Goal: Task Accomplishment & Management: Manage account settings

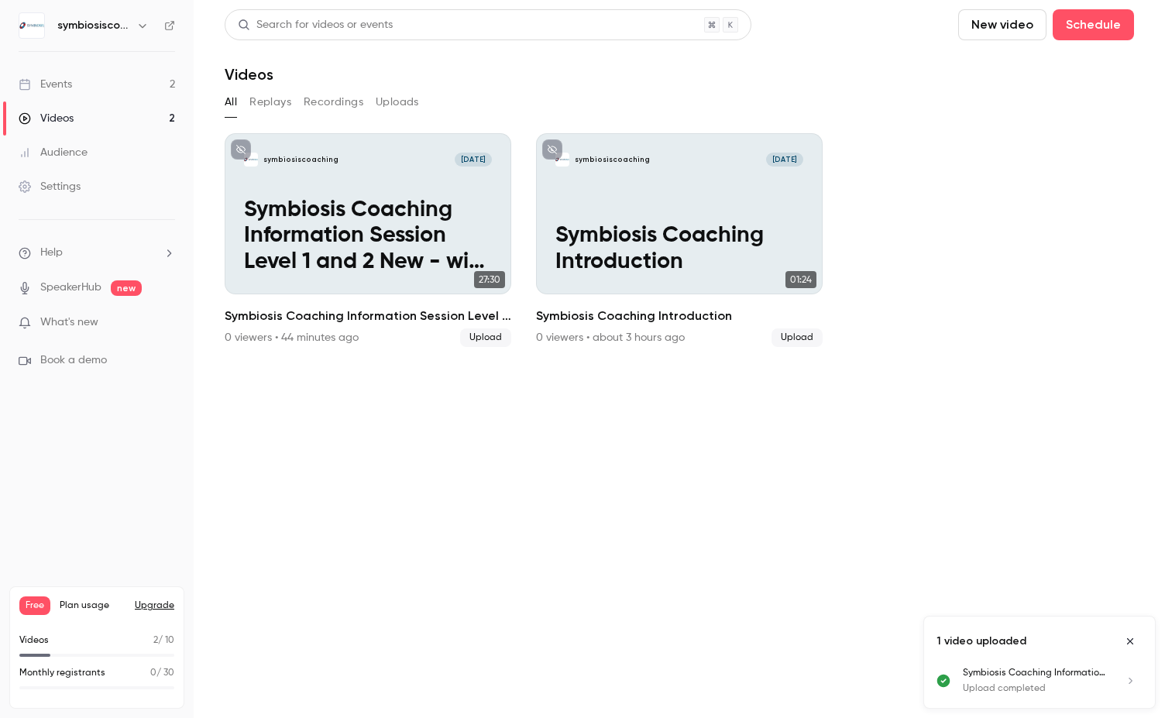
click at [1129, 637] on icon "Close uploads list" at bounding box center [1130, 641] width 12 height 11
click at [1088, 22] on button "Schedule" at bounding box center [1093, 24] width 81 height 31
click at [1041, 111] on span "Recurring event" at bounding box center [1044, 108] width 81 height 16
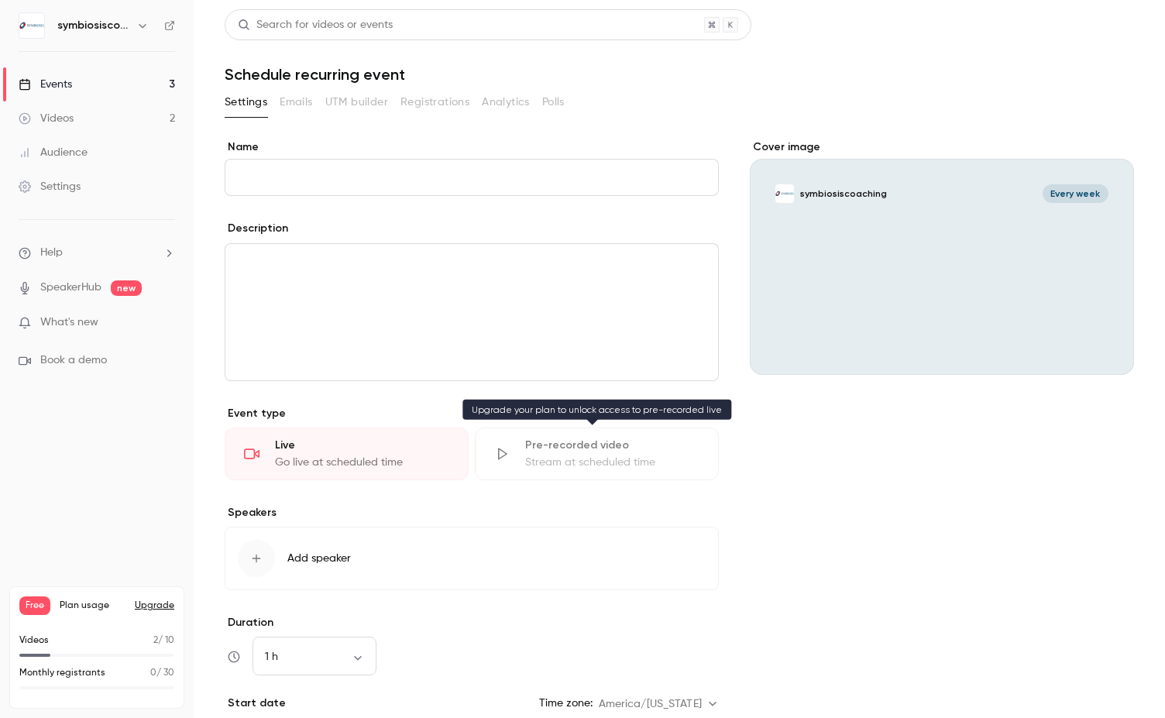
click at [605, 459] on div "Stream at scheduled time" at bounding box center [612, 462] width 174 height 15
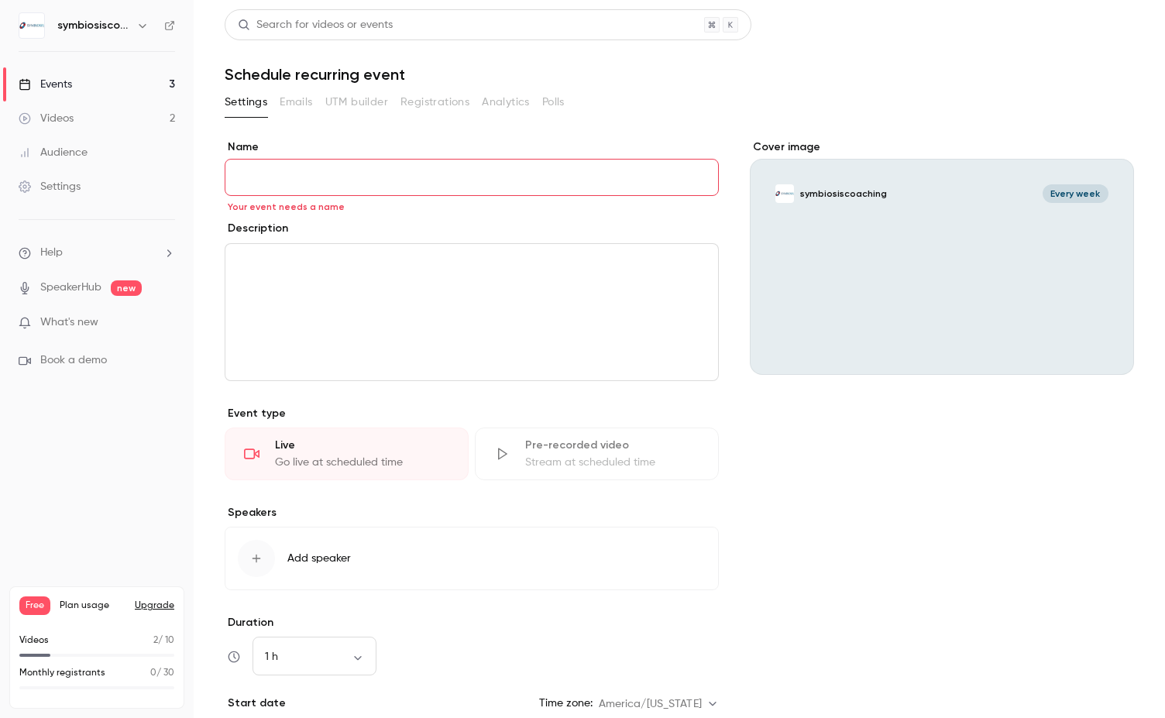
click at [144, 28] on icon "button" at bounding box center [142, 25] width 12 height 12
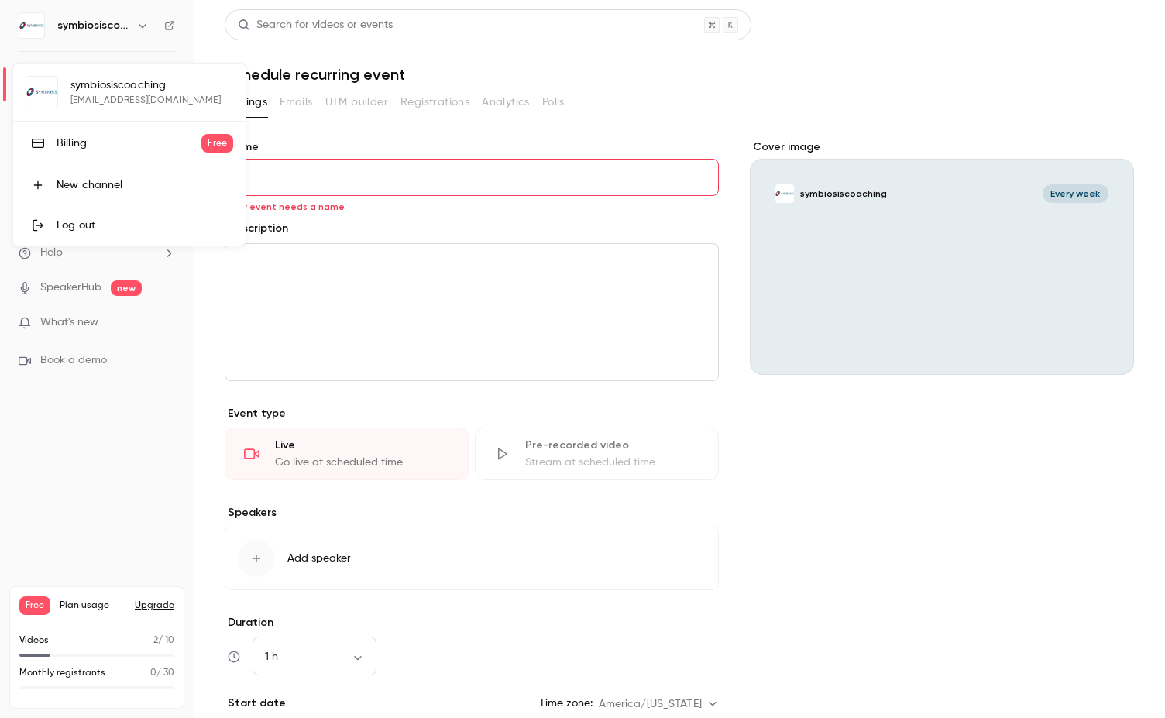
click at [144, 28] on div at bounding box center [582, 359] width 1165 height 718
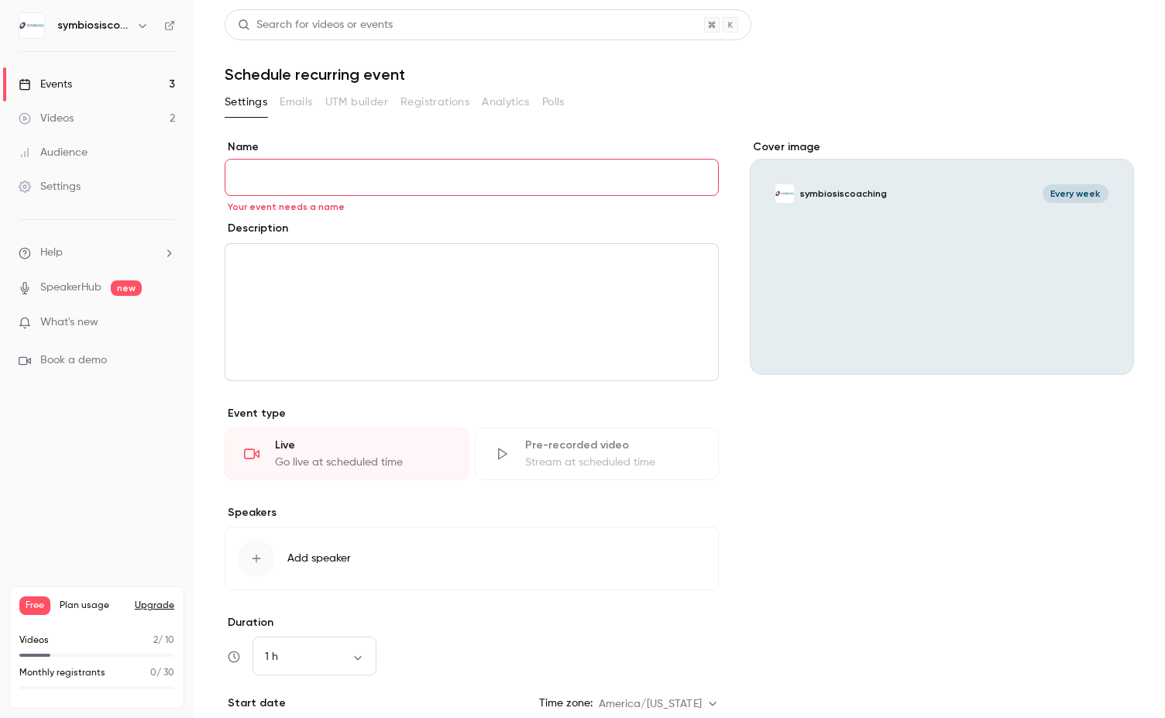
click at [144, 28] on icon "button" at bounding box center [142, 25] width 12 height 12
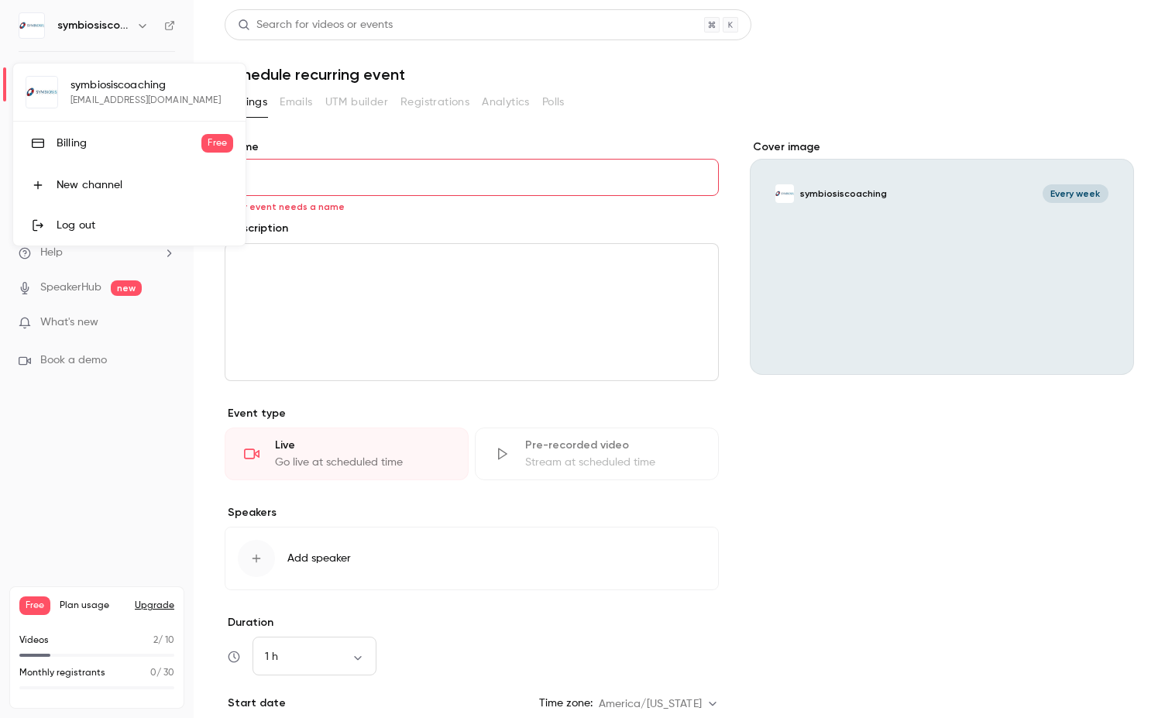
click at [77, 215] on link "Log out" at bounding box center [129, 225] width 232 height 40
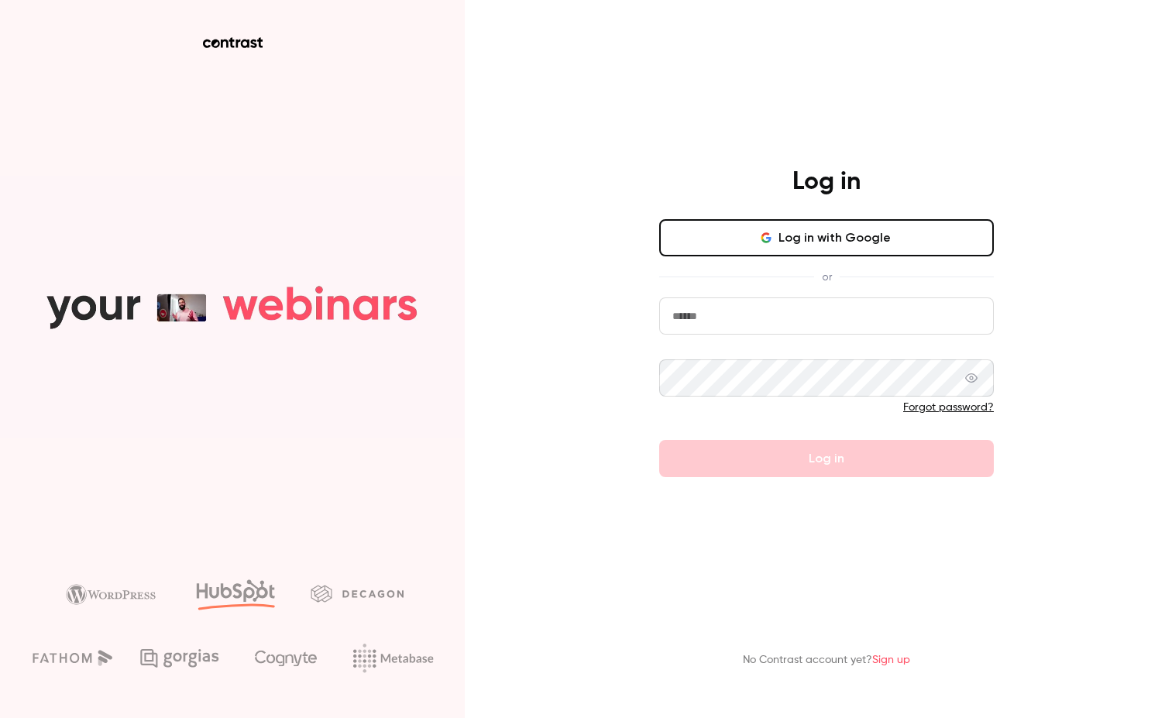
type input "**********"
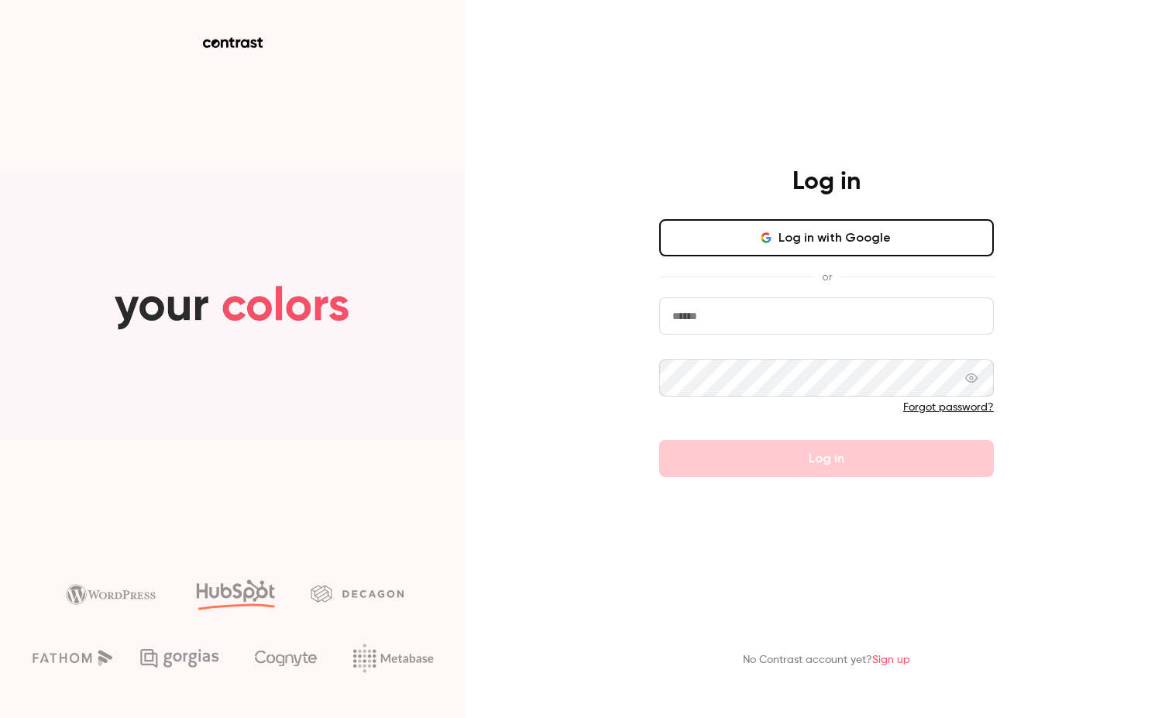
type input "**********"
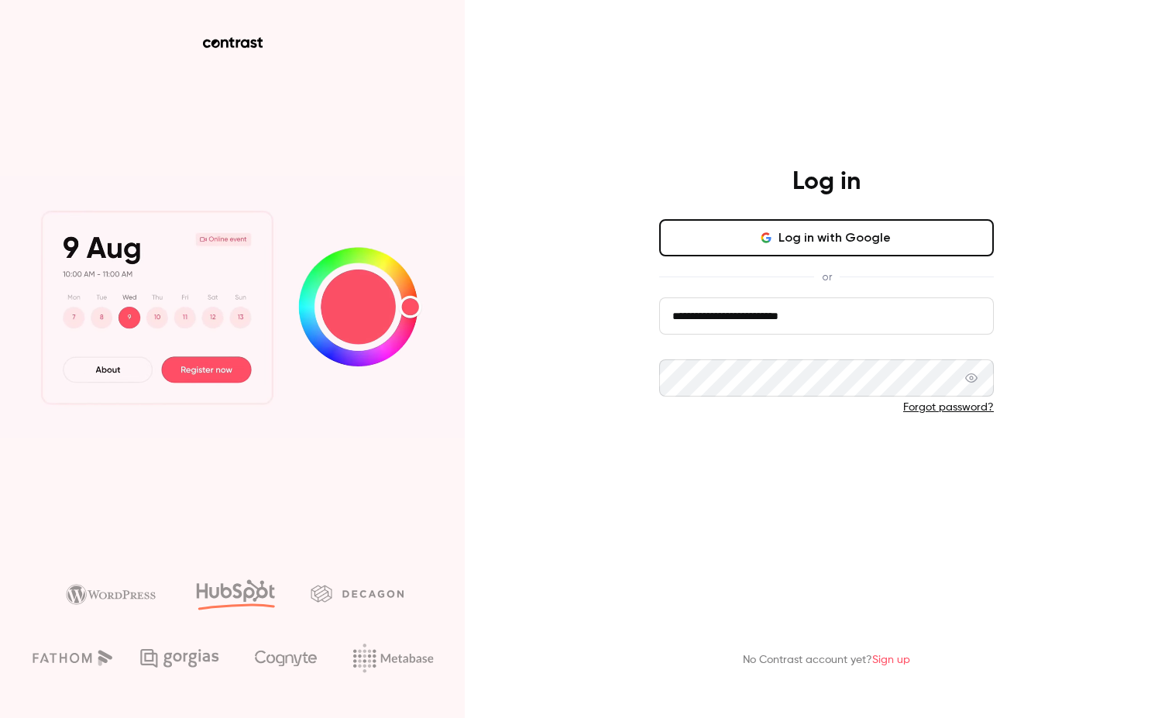
click at [806, 455] on button "Log in" at bounding box center [826, 458] width 335 height 37
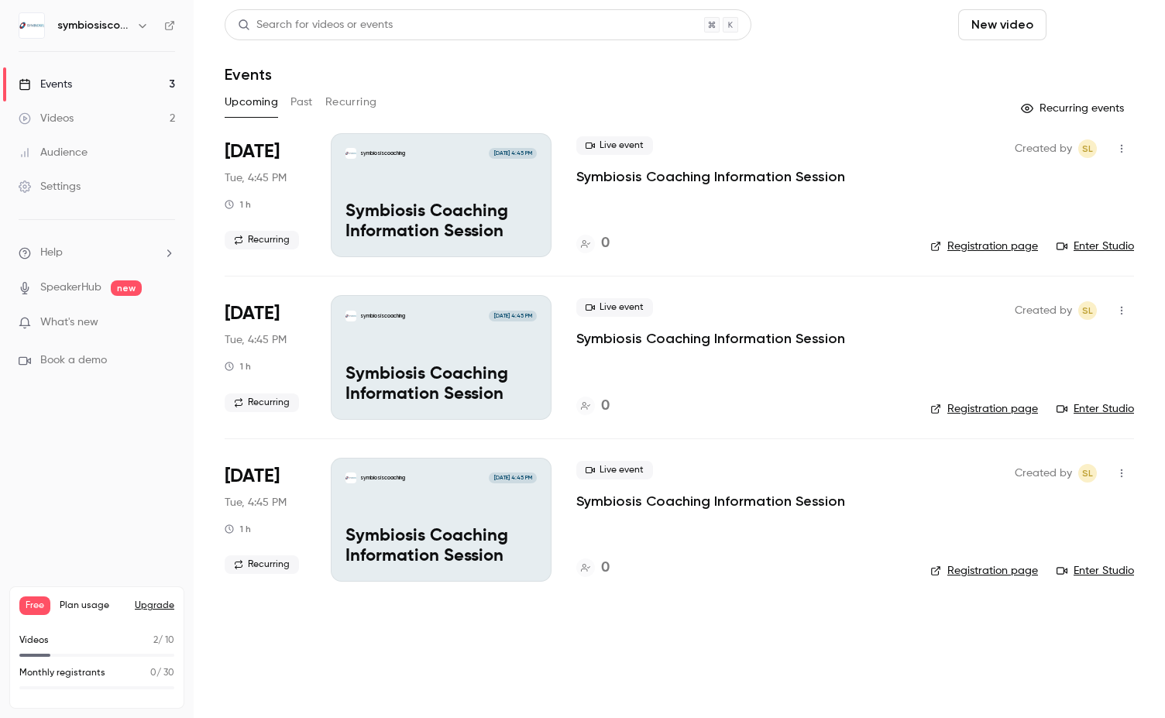
click at [1100, 32] on button "Schedule" at bounding box center [1093, 24] width 81 height 31
click at [1016, 119] on li "Recurring event" at bounding box center [1050, 108] width 167 height 41
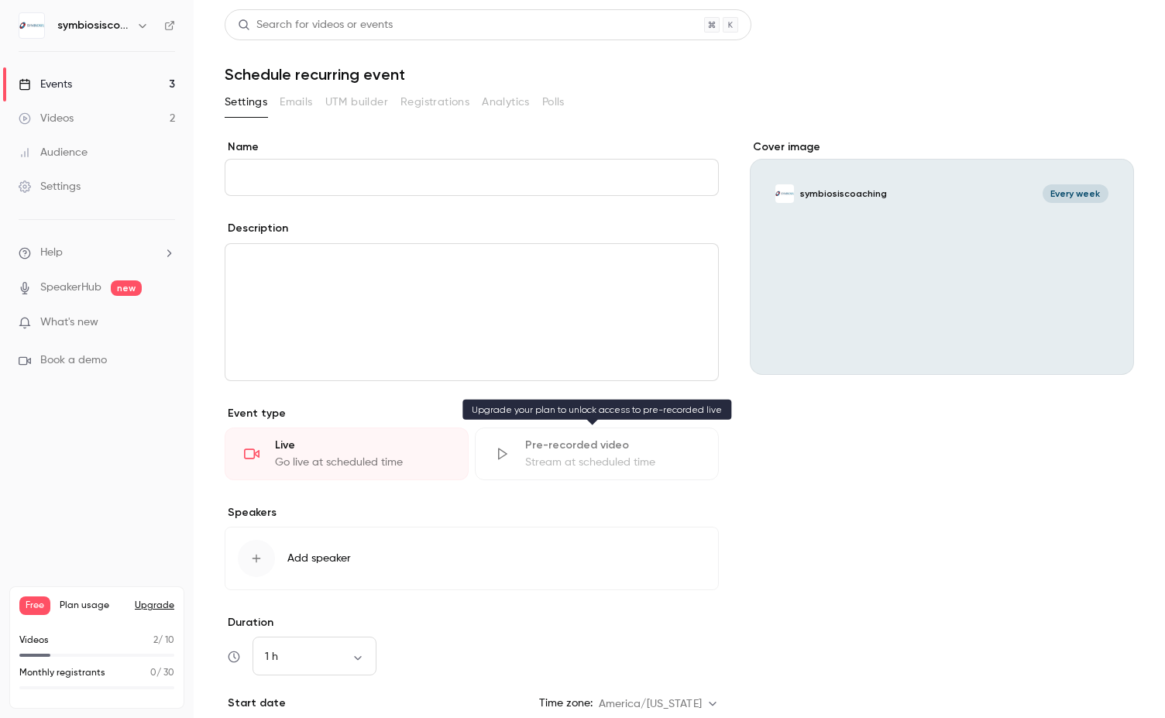
click at [593, 448] on div "Pre-recorded video" at bounding box center [612, 445] width 174 height 15
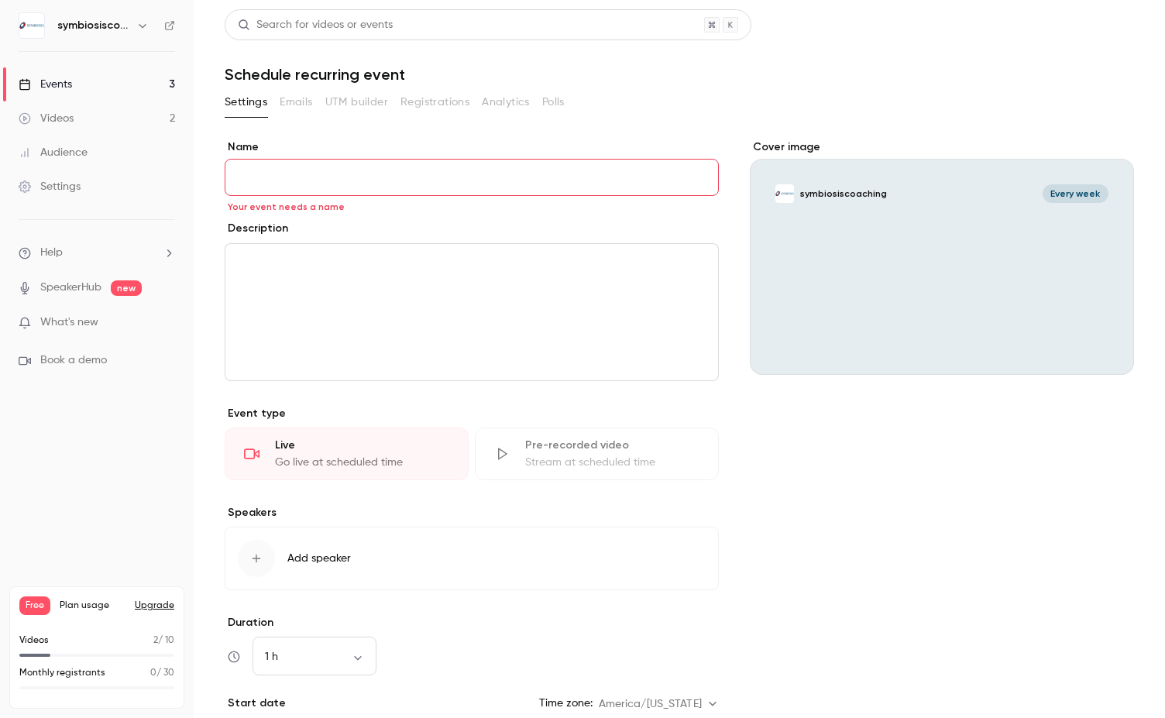
click at [70, 113] on div "Videos" at bounding box center [46, 118] width 55 height 15
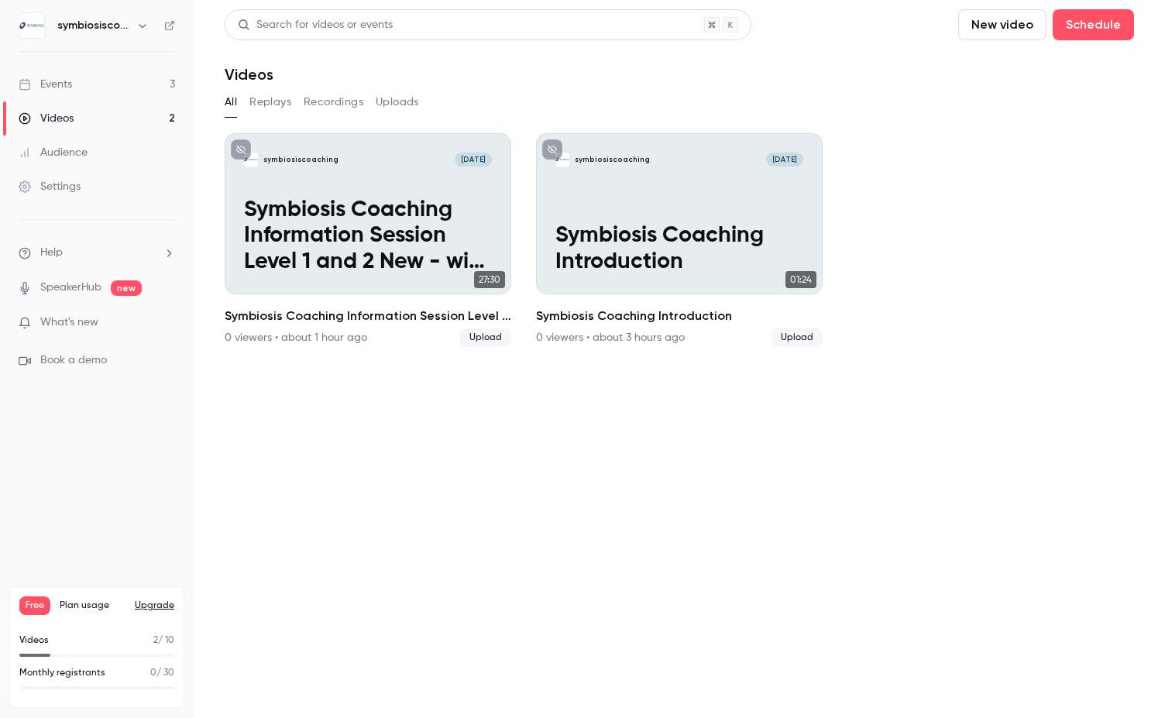
click at [71, 90] on div "Events" at bounding box center [45, 84] width 53 height 15
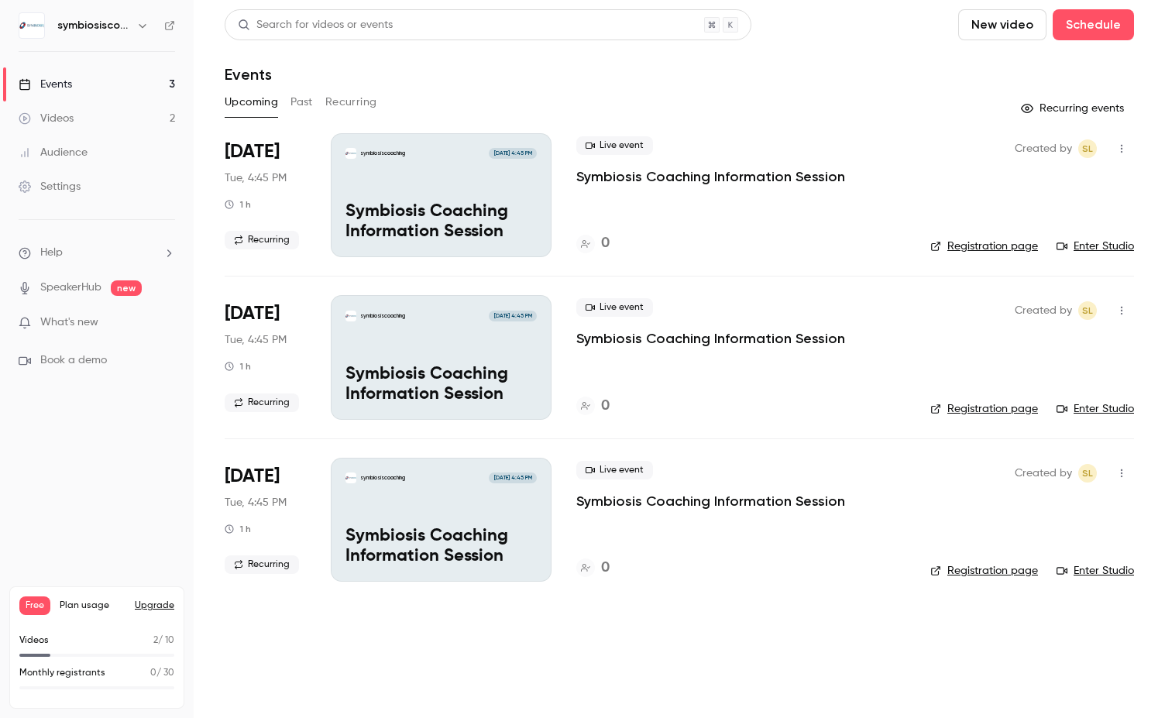
click at [975, 411] on link "Registration page" at bounding box center [984, 408] width 108 height 15
click at [1091, 250] on link "Enter Studio" at bounding box center [1094, 246] width 77 height 15
click at [71, 188] on div "Settings" at bounding box center [50, 186] width 62 height 15
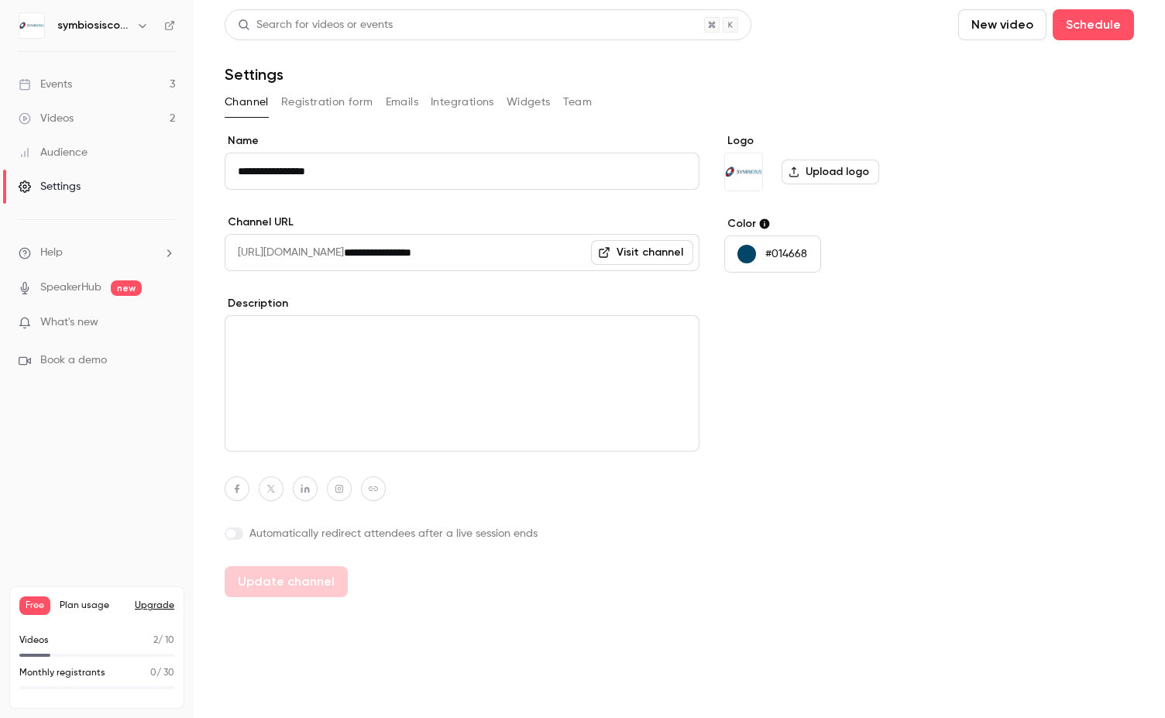
click at [607, 260] on link "Visit channel" at bounding box center [642, 252] width 102 height 25
click at [341, 97] on button "Registration form" at bounding box center [327, 102] width 92 height 25
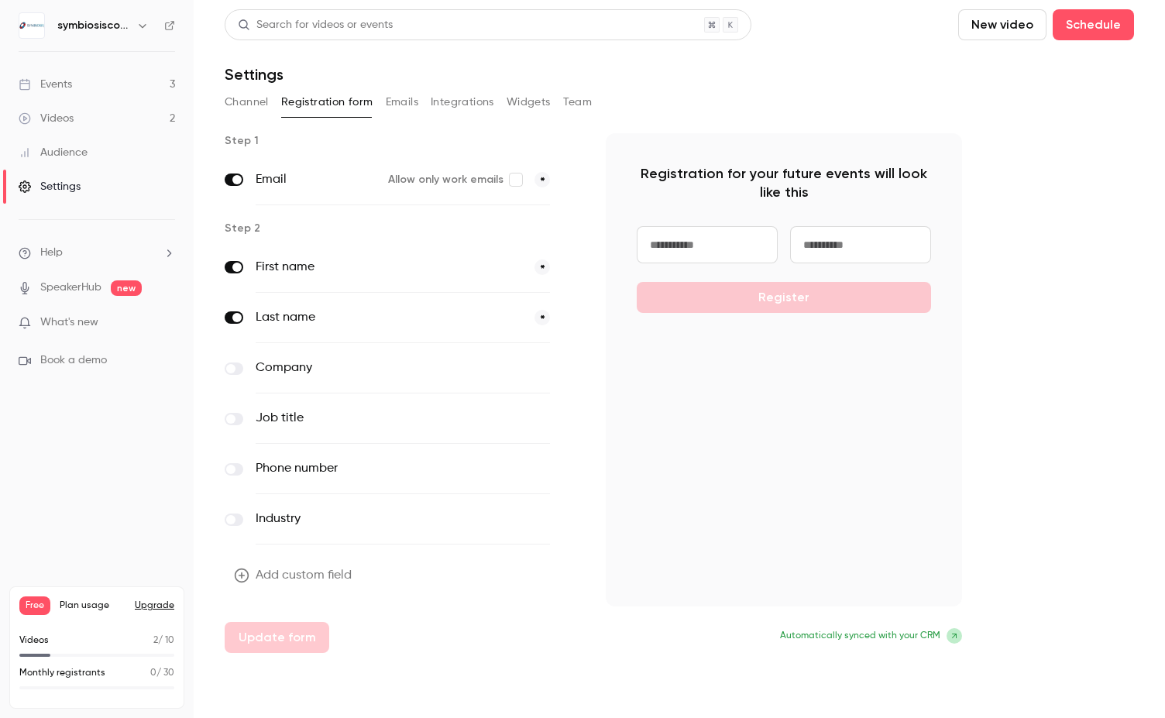
click at [409, 106] on button "Emails" at bounding box center [402, 102] width 33 height 25
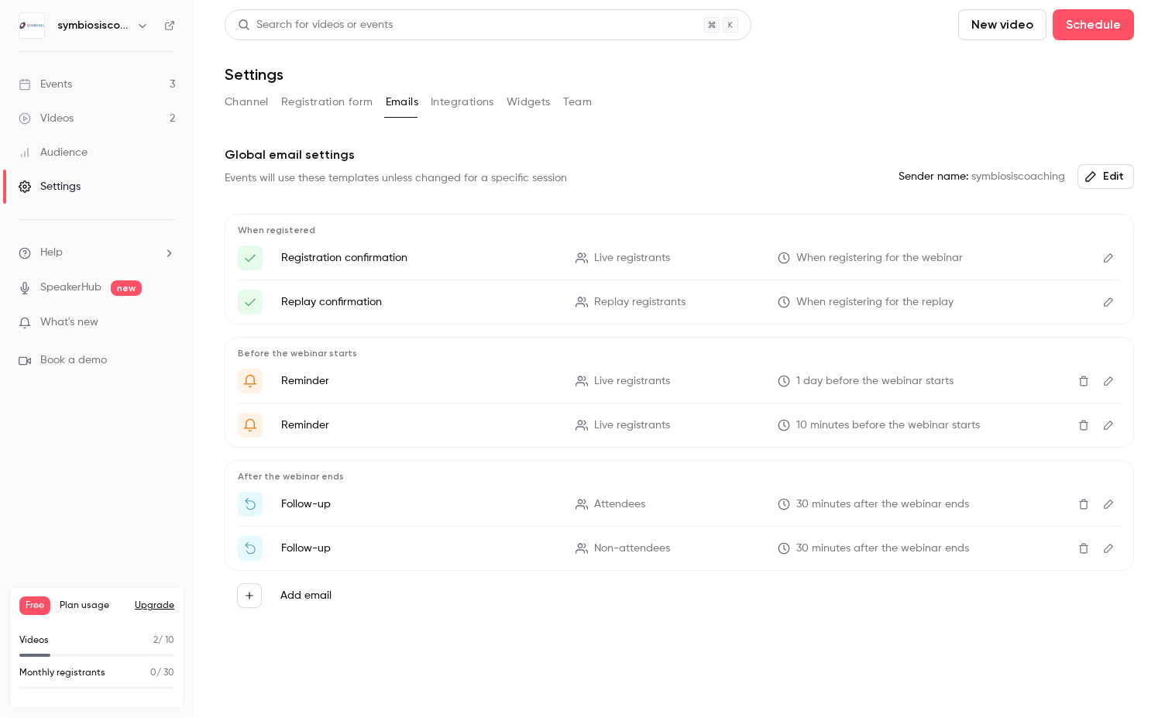
click at [479, 101] on button "Integrations" at bounding box center [463, 102] width 64 height 25
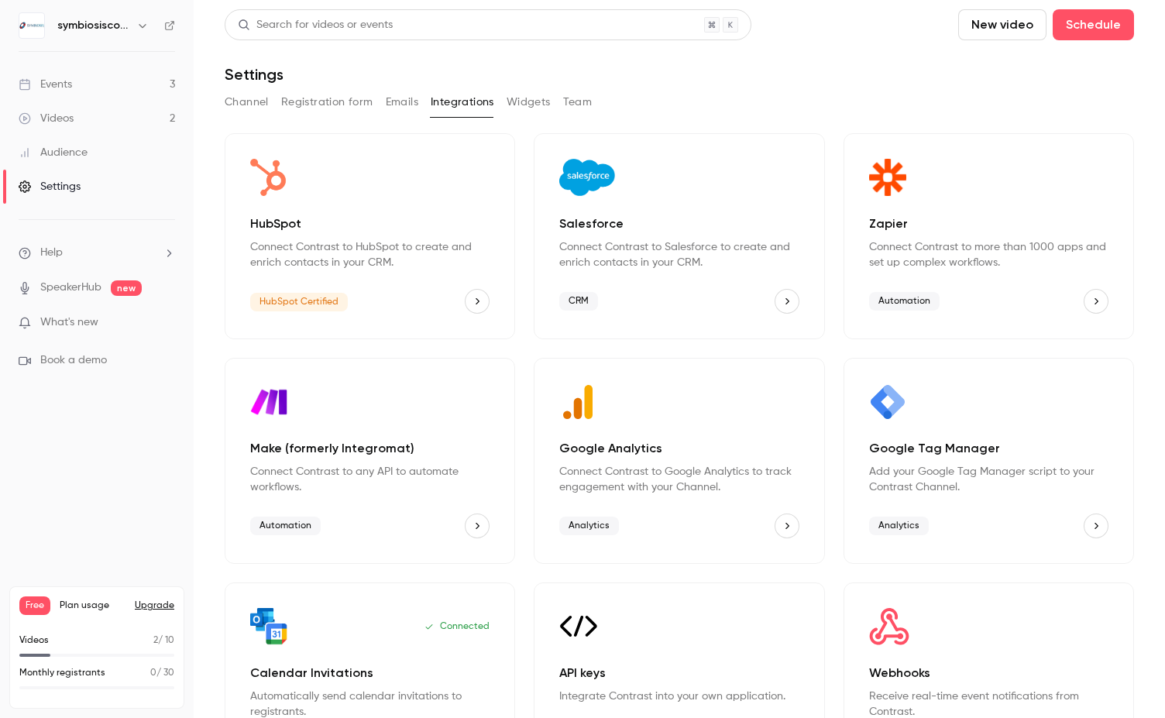
click at [530, 105] on button "Widgets" at bounding box center [529, 102] width 44 height 25
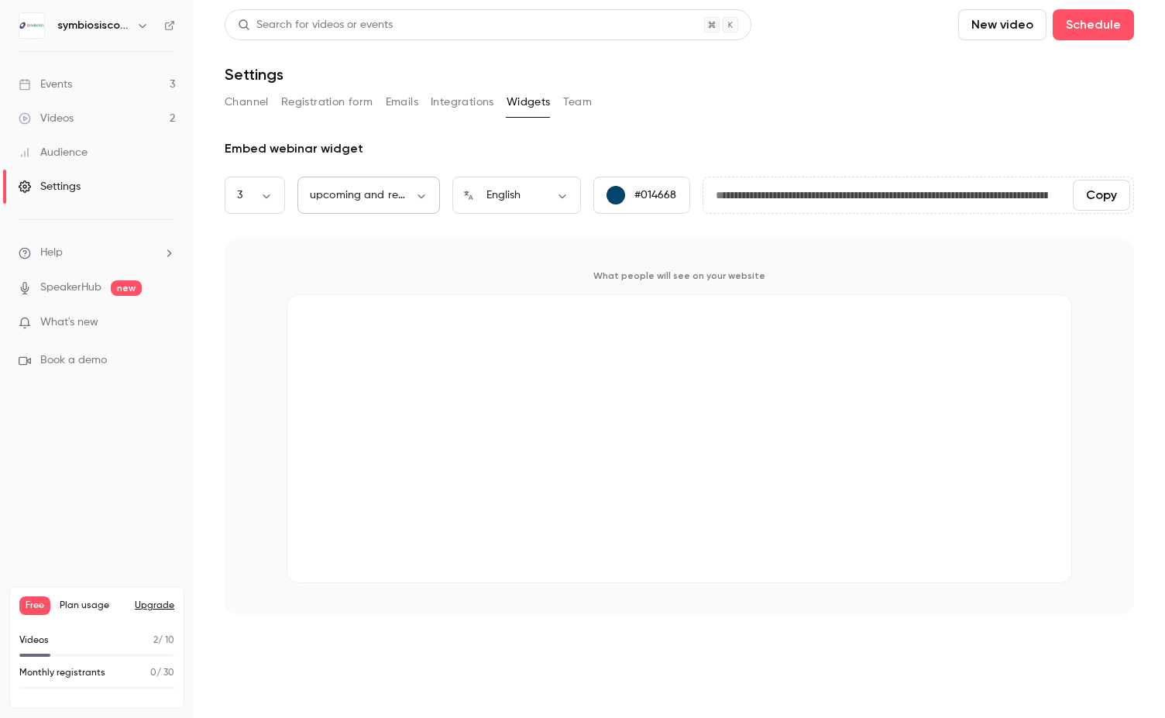
click at [418, 204] on div "upcoming and replays *** ​" at bounding box center [368, 195] width 143 height 37
click at [421, 196] on body "**********" at bounding box center [582, 359] width 1165 height 718
click at [589, 365] on div at bounding box center [582, 359] width 1165 height 718
